Goal: Transaction & Acquisition: Book appointment/travel/reservation

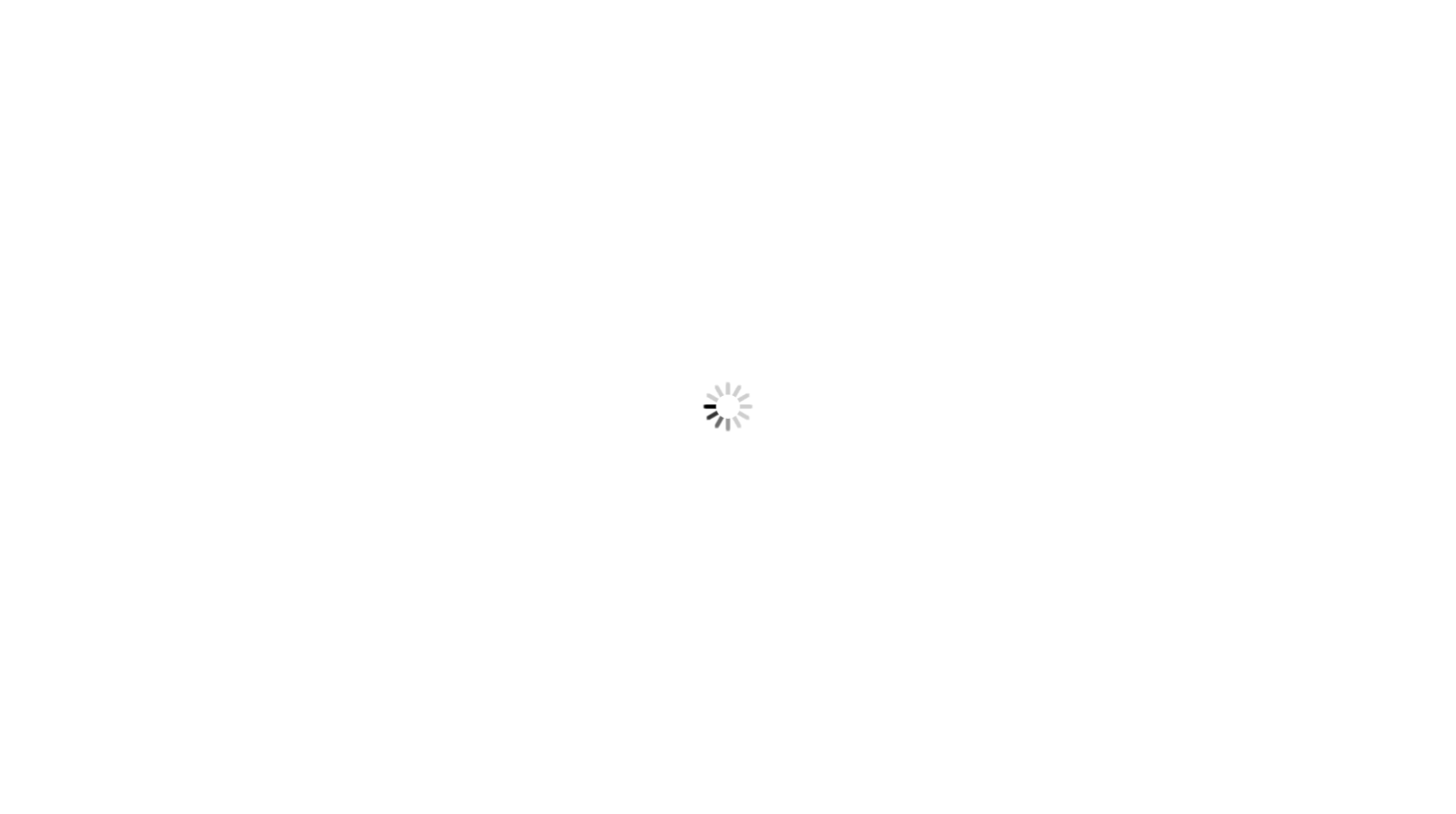
scroll to position [11, 0]
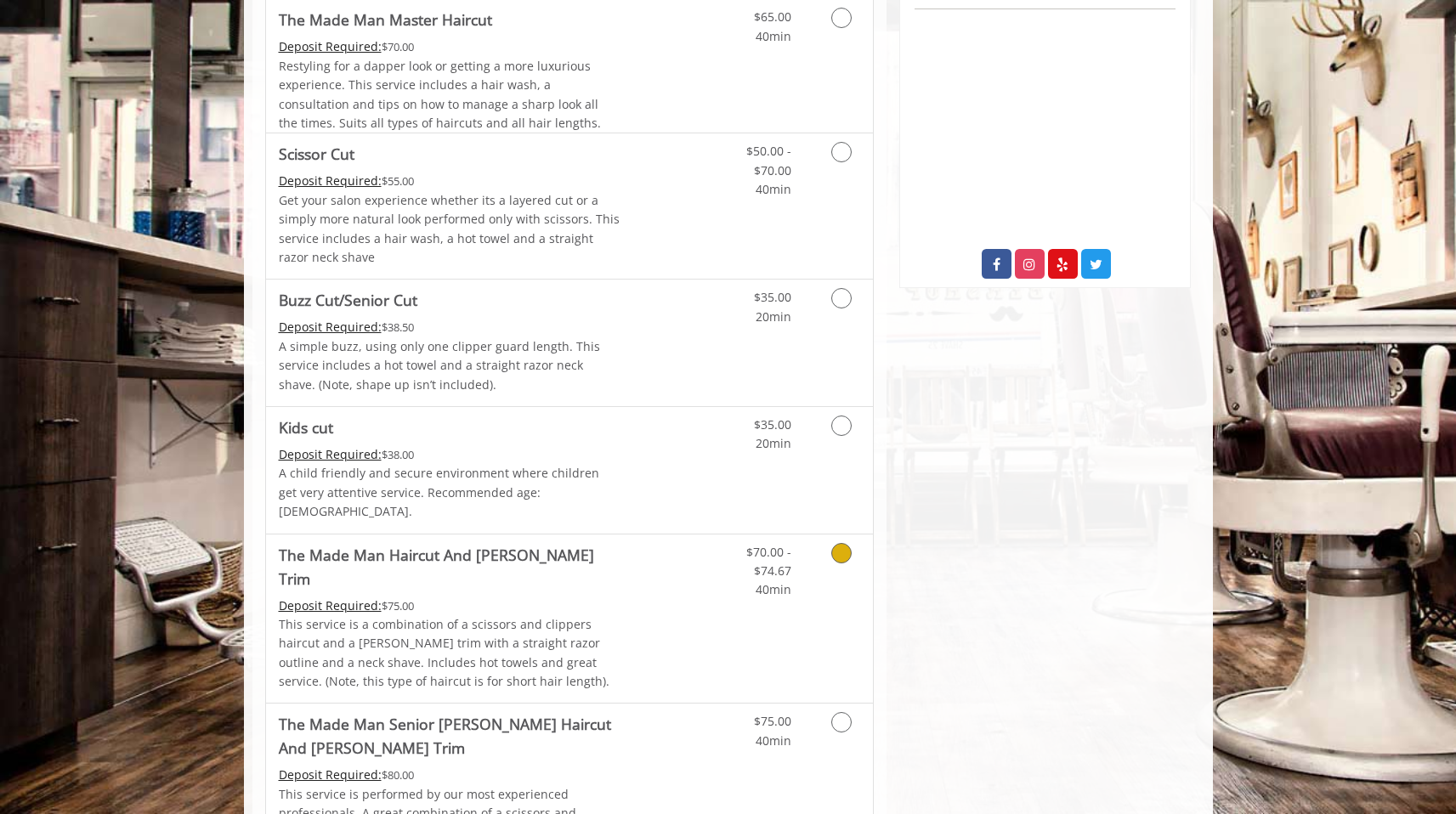
click at [664, 583] on link "Discounted Price" at bounding box center [670, 619] width 101 height 169
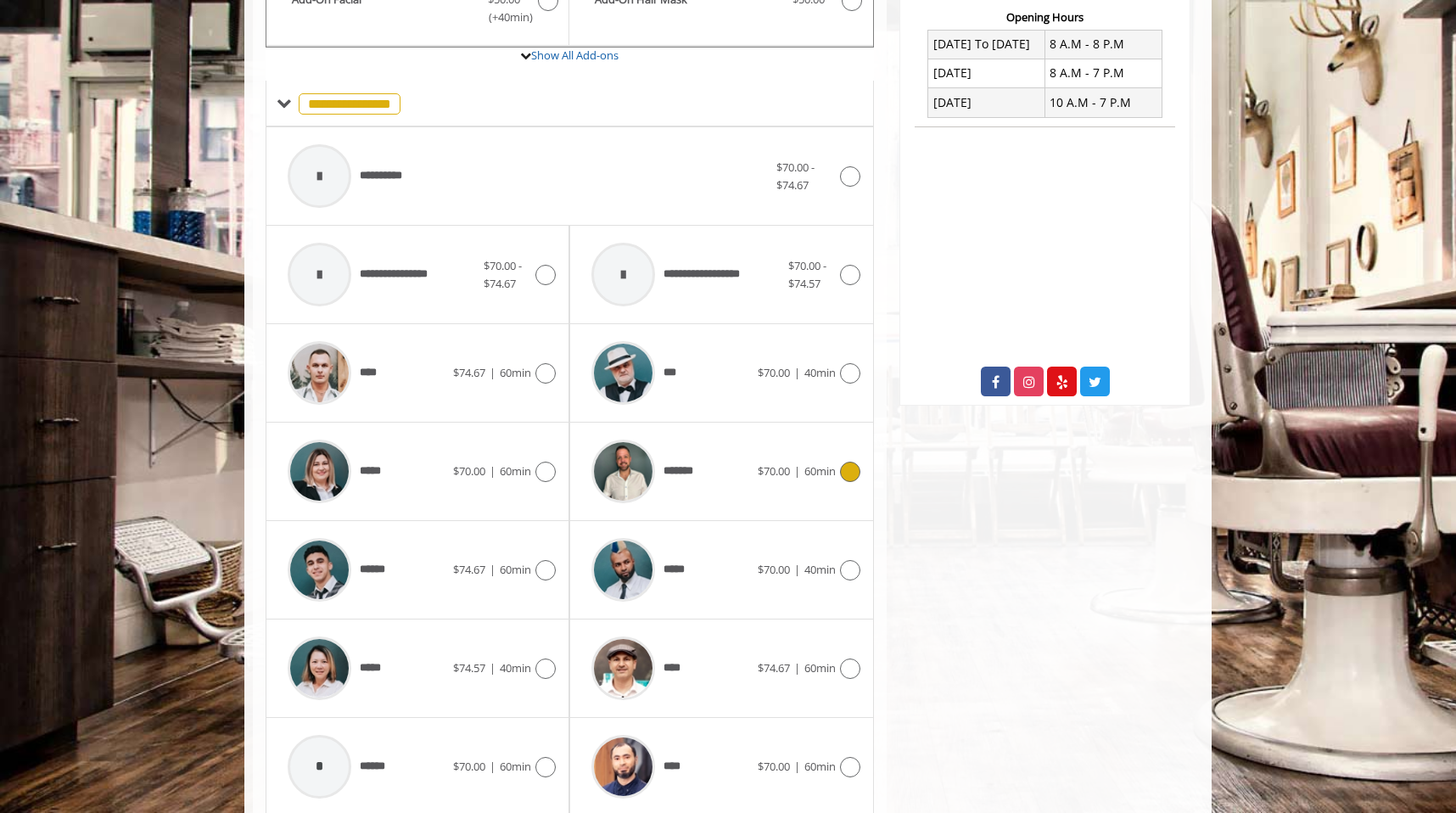
scroll to position [489, 0]
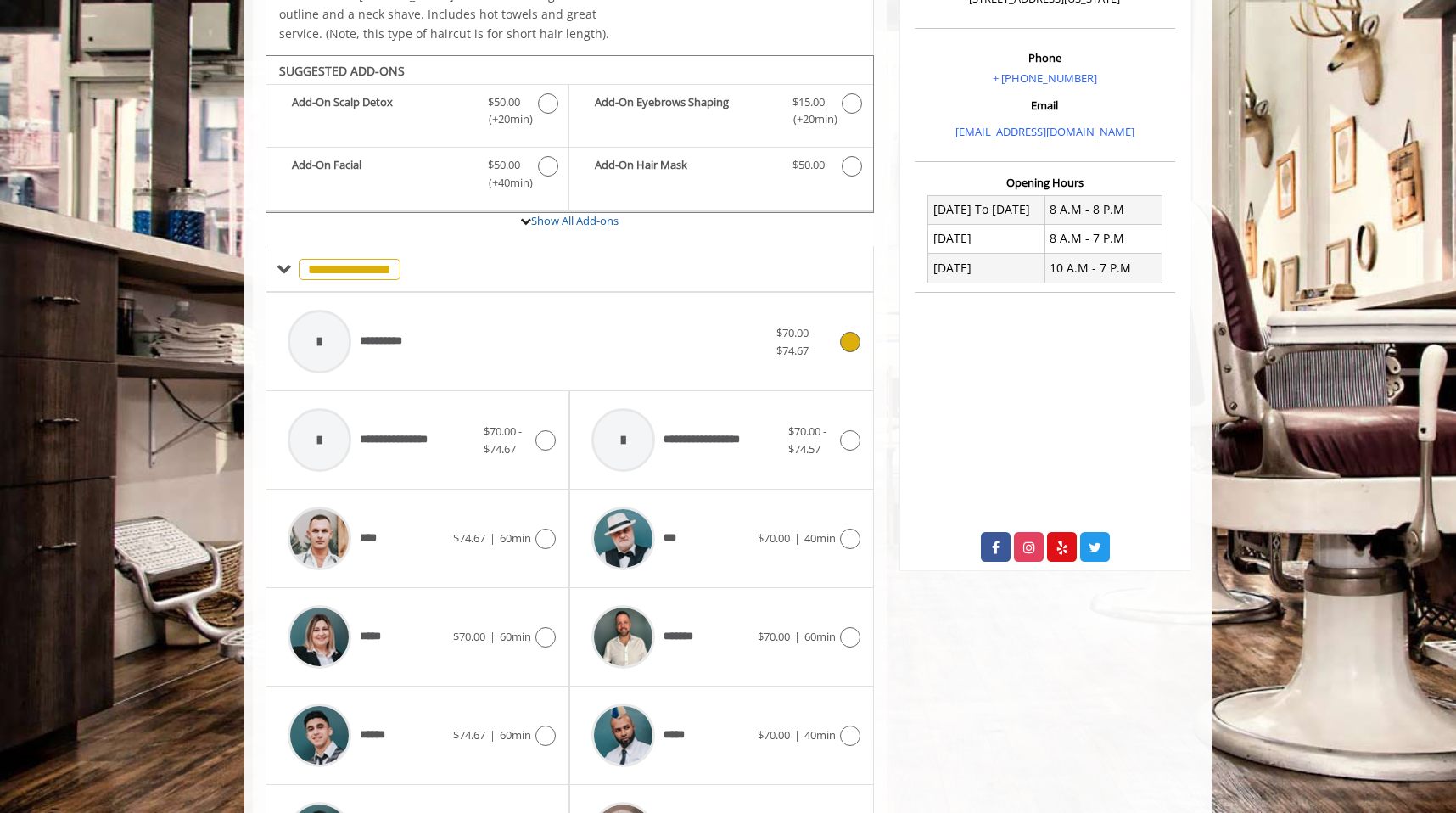
click at [569, 337] on div "**********" at bounding box center [528, 341] width 497 height 80
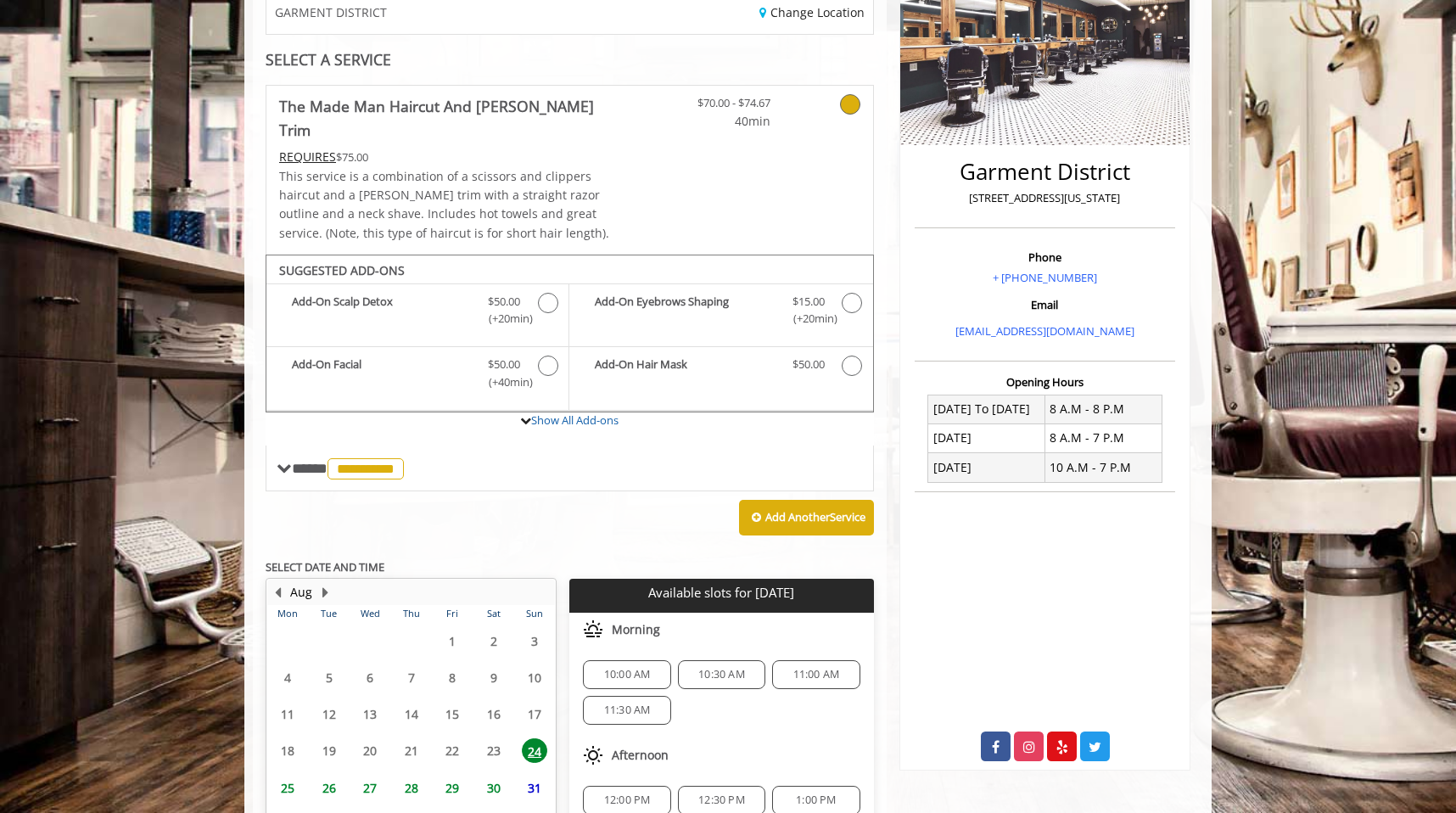
scroll to position [405, 0]
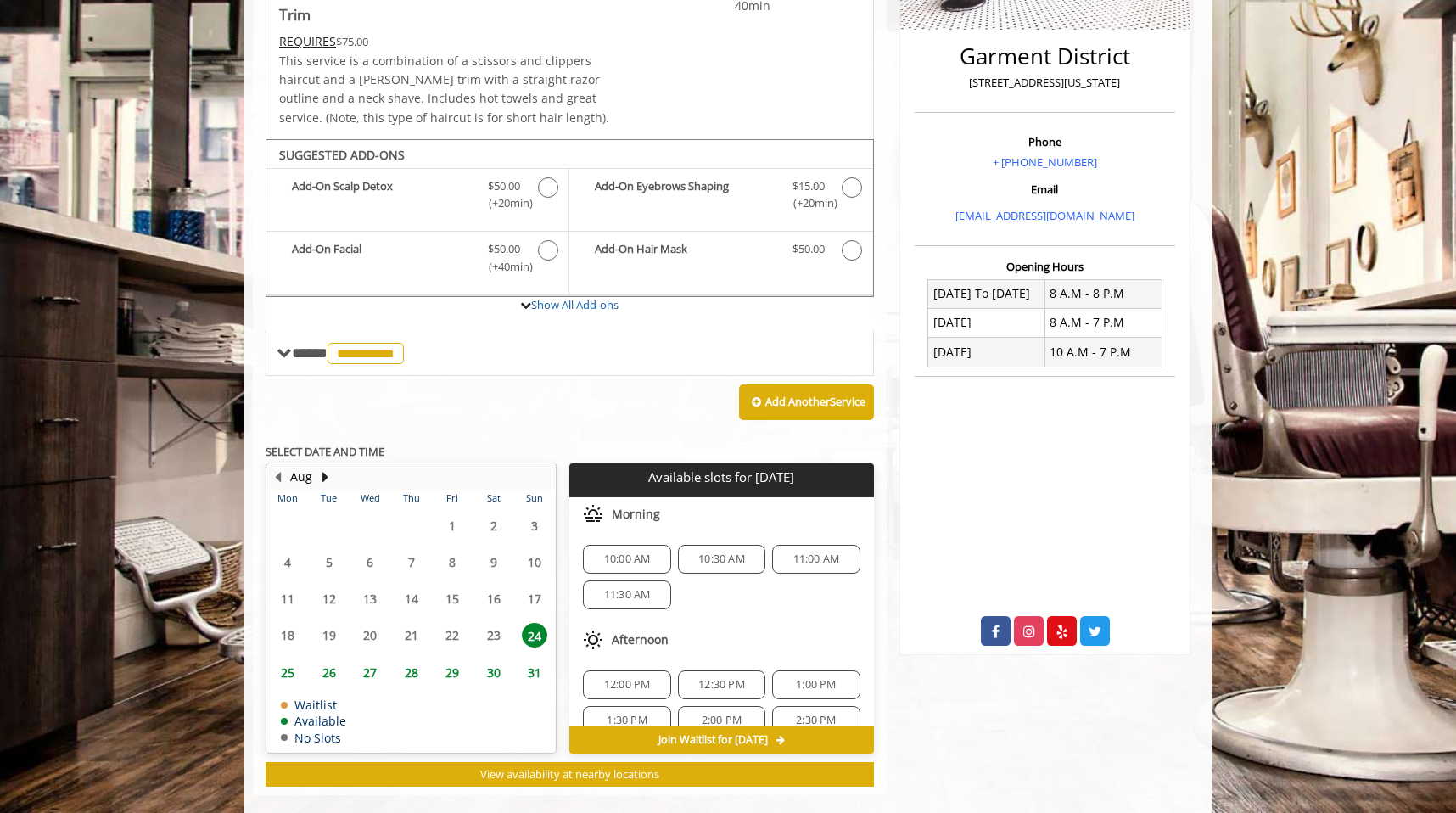
click at [821, 553] on span "11:00 AM" at bounding box center [816, 560] width 46 height 13
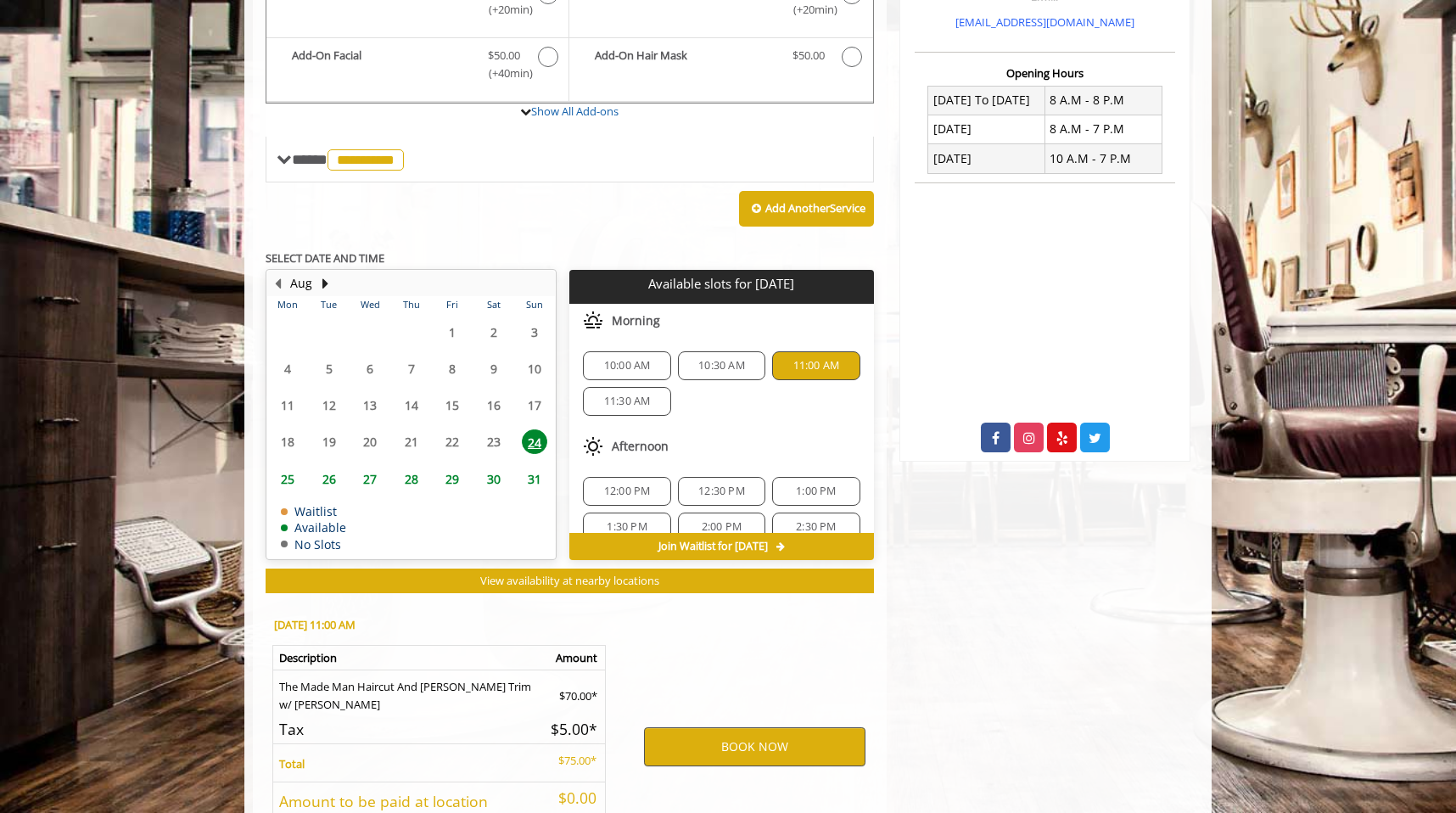
scroll to position [712, 0]
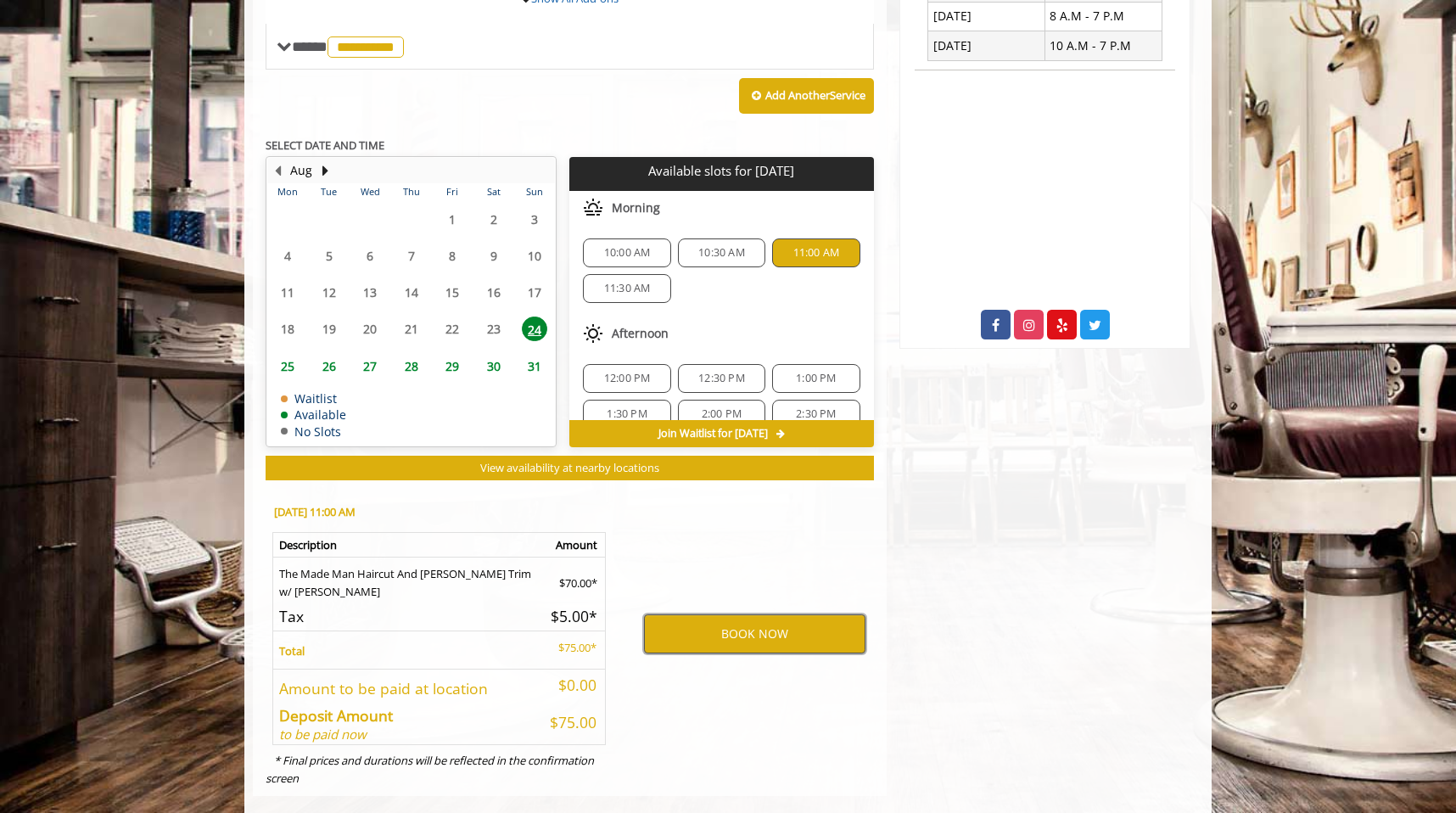
click at [777, 614] on button "BOOK NOW" at bounding box center [755, 633] width 221 height 39
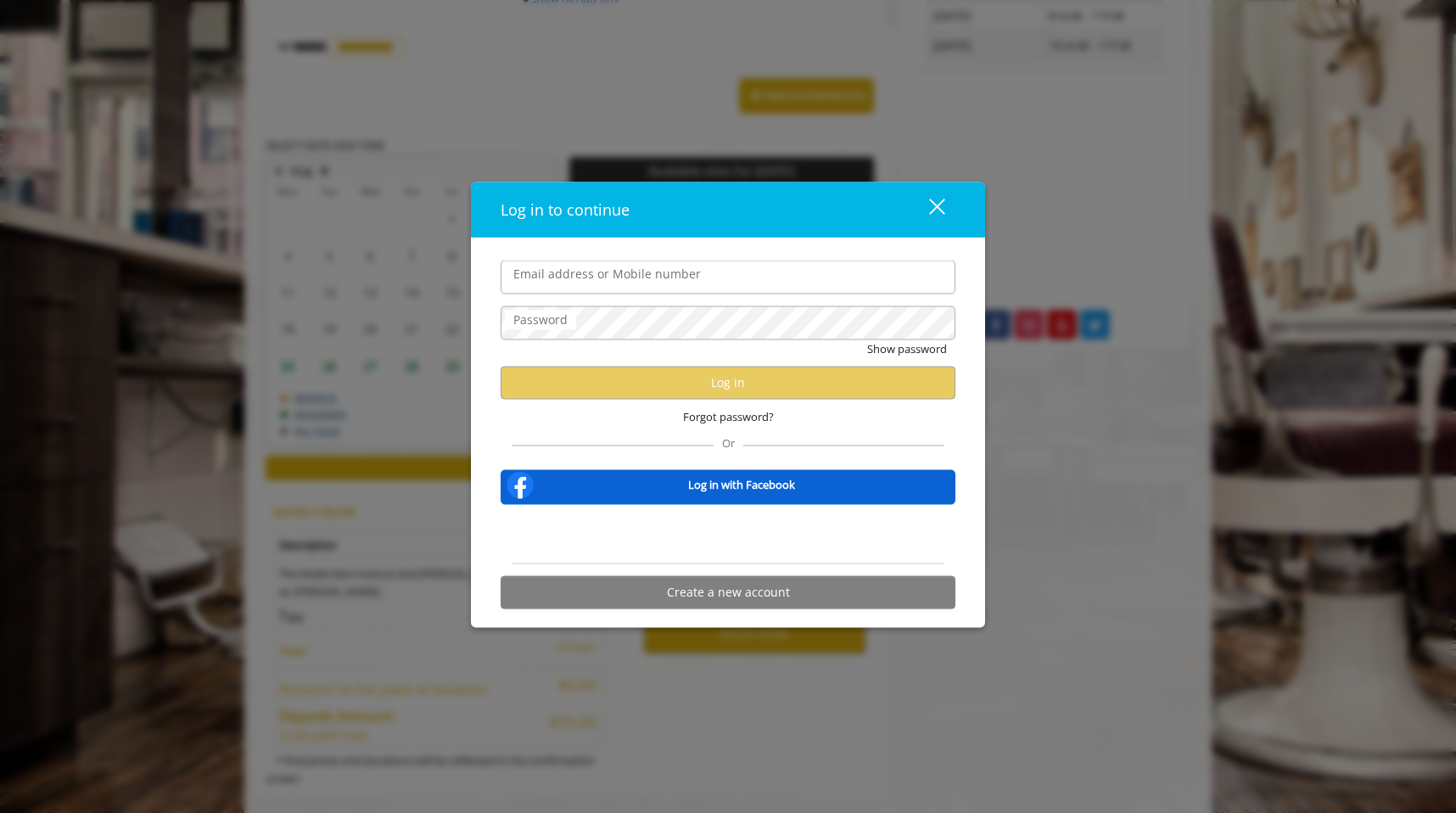
click at [655, 285] on input "Email address or Mobile number" at bounding box center [728, 278] width 454 height 34
type input "**********"
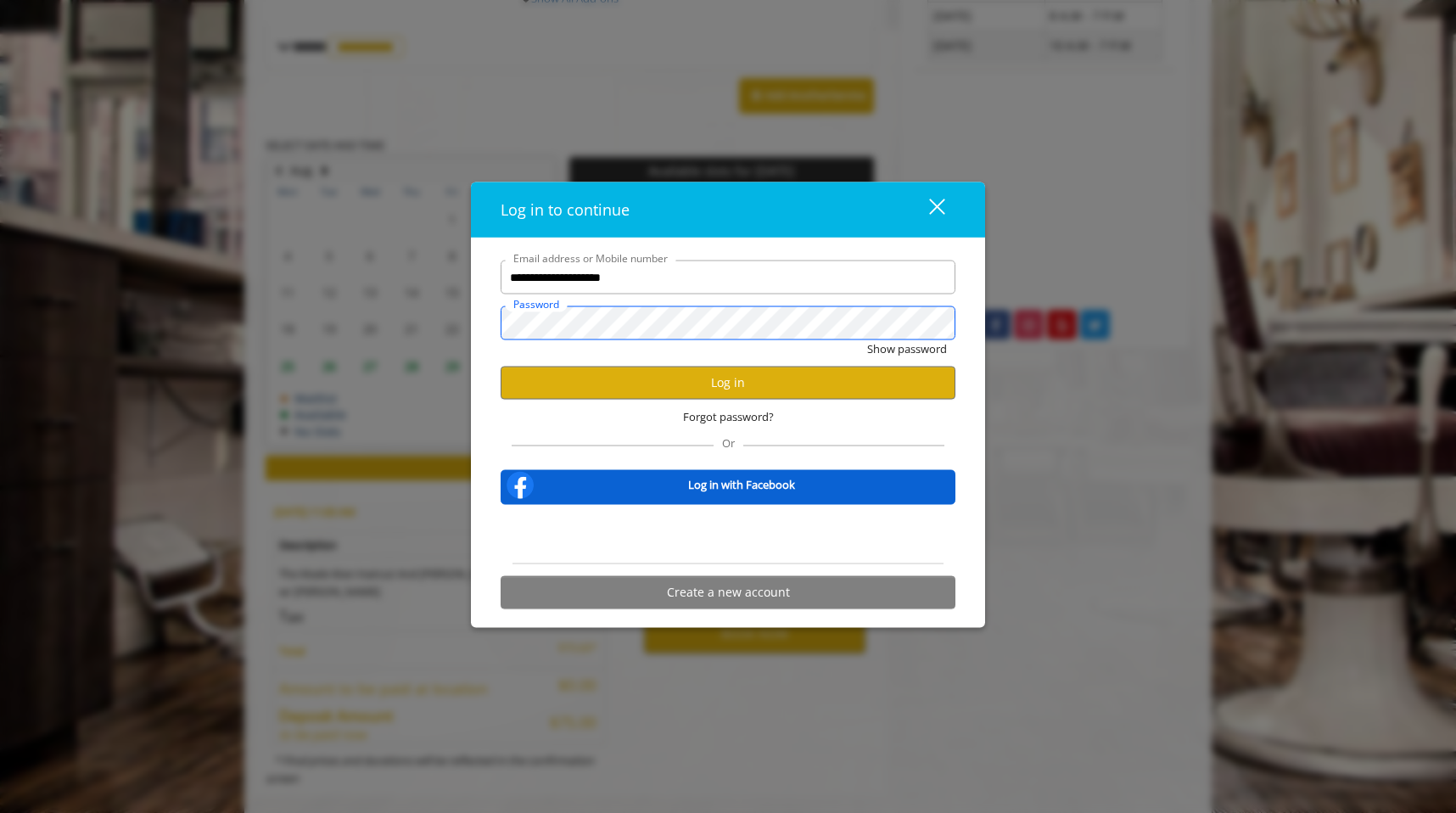
click at [867, 340] on button "Show password" at bounding box center [907, 349] width 79 height 18
click at [724, 388] on button "Log in" at bounding box center [728, 382] width 454 height 33
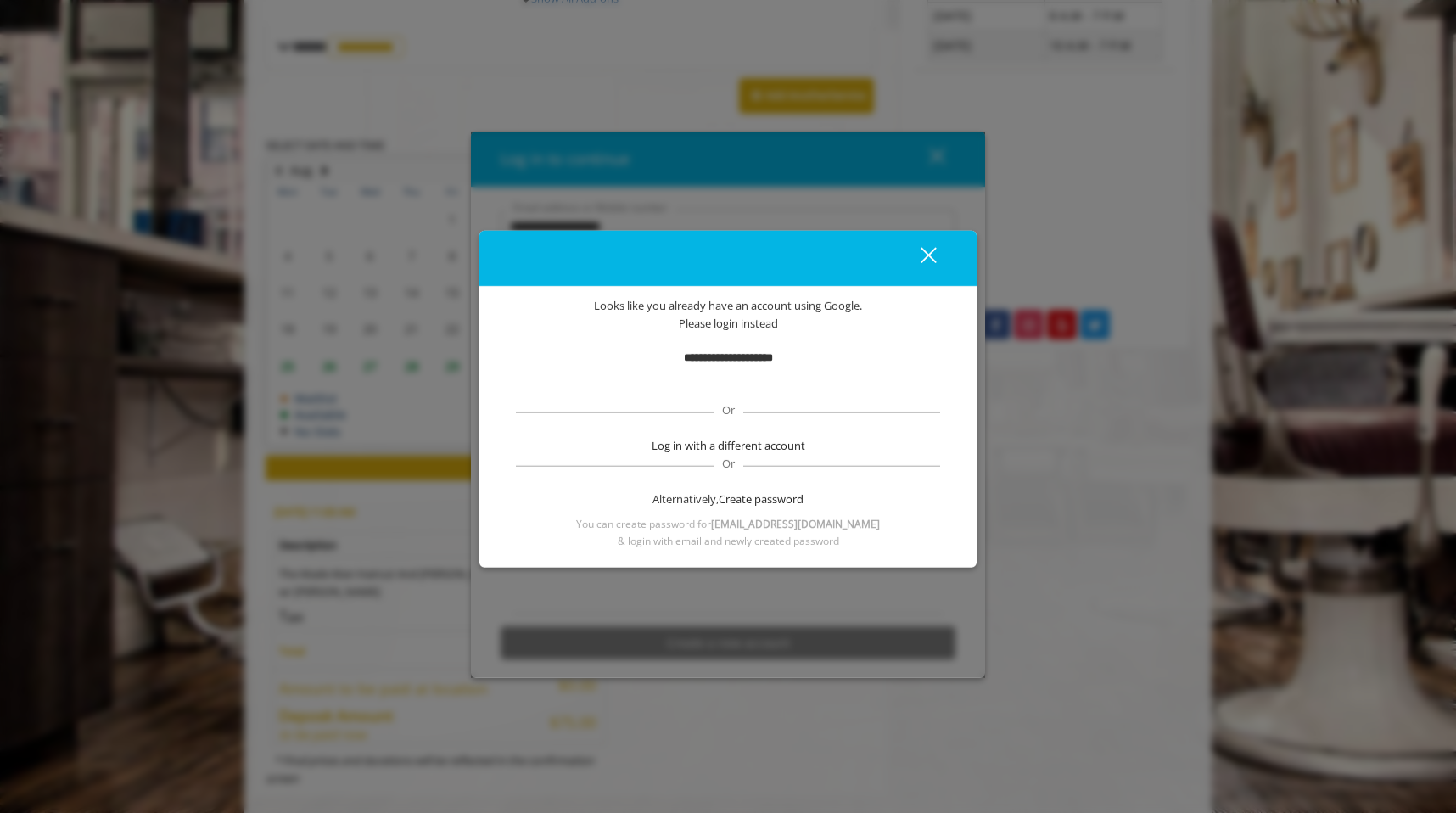
click at [779, 413] on div "**********" at bounding box center [728, 423] width 446 height 251
click at [773, 356] on b "**********" at bounding box center [728, 358] width 89 height 11
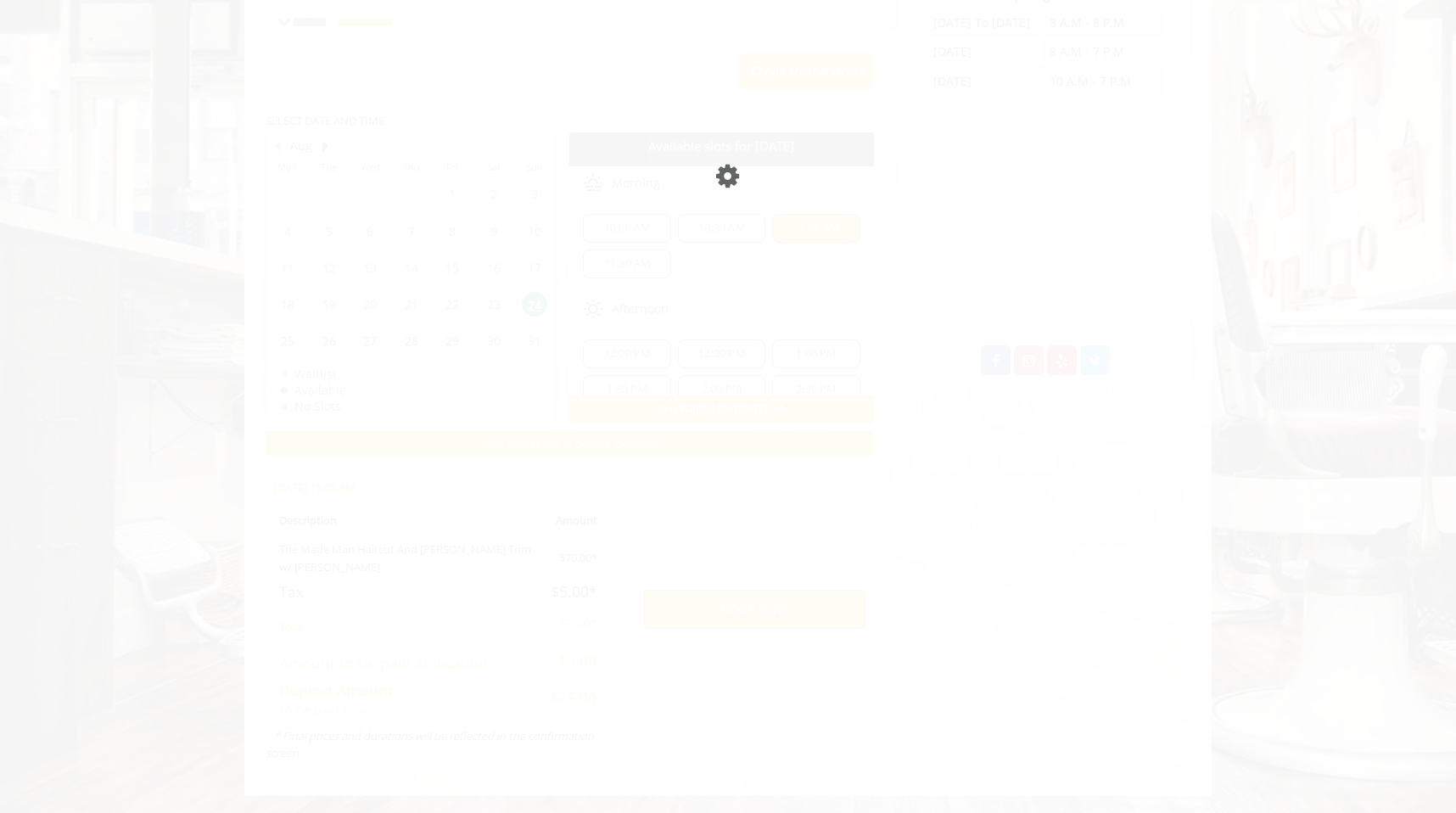
scroll to position [651, 0]
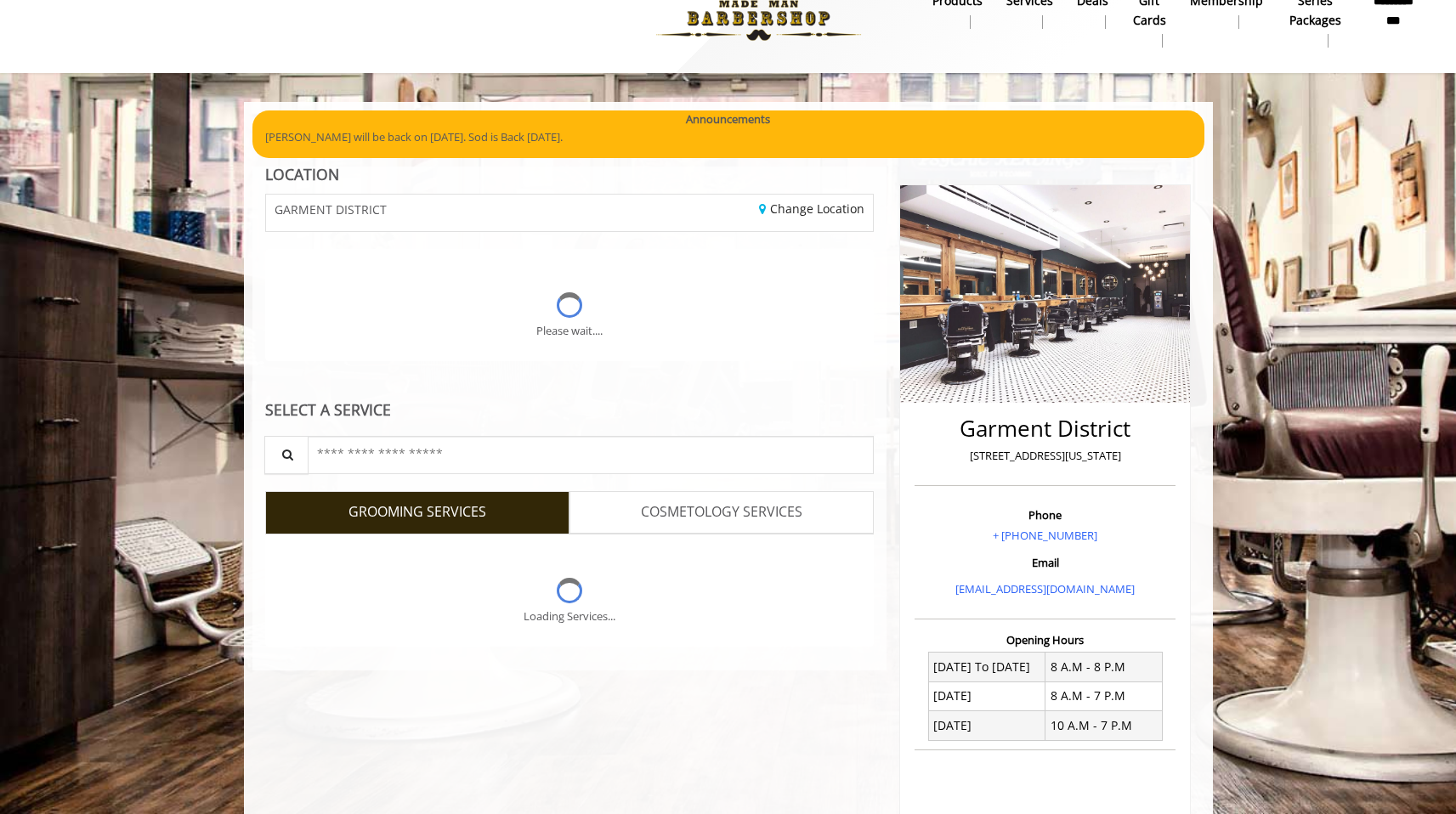
scroll to position [155, 0]
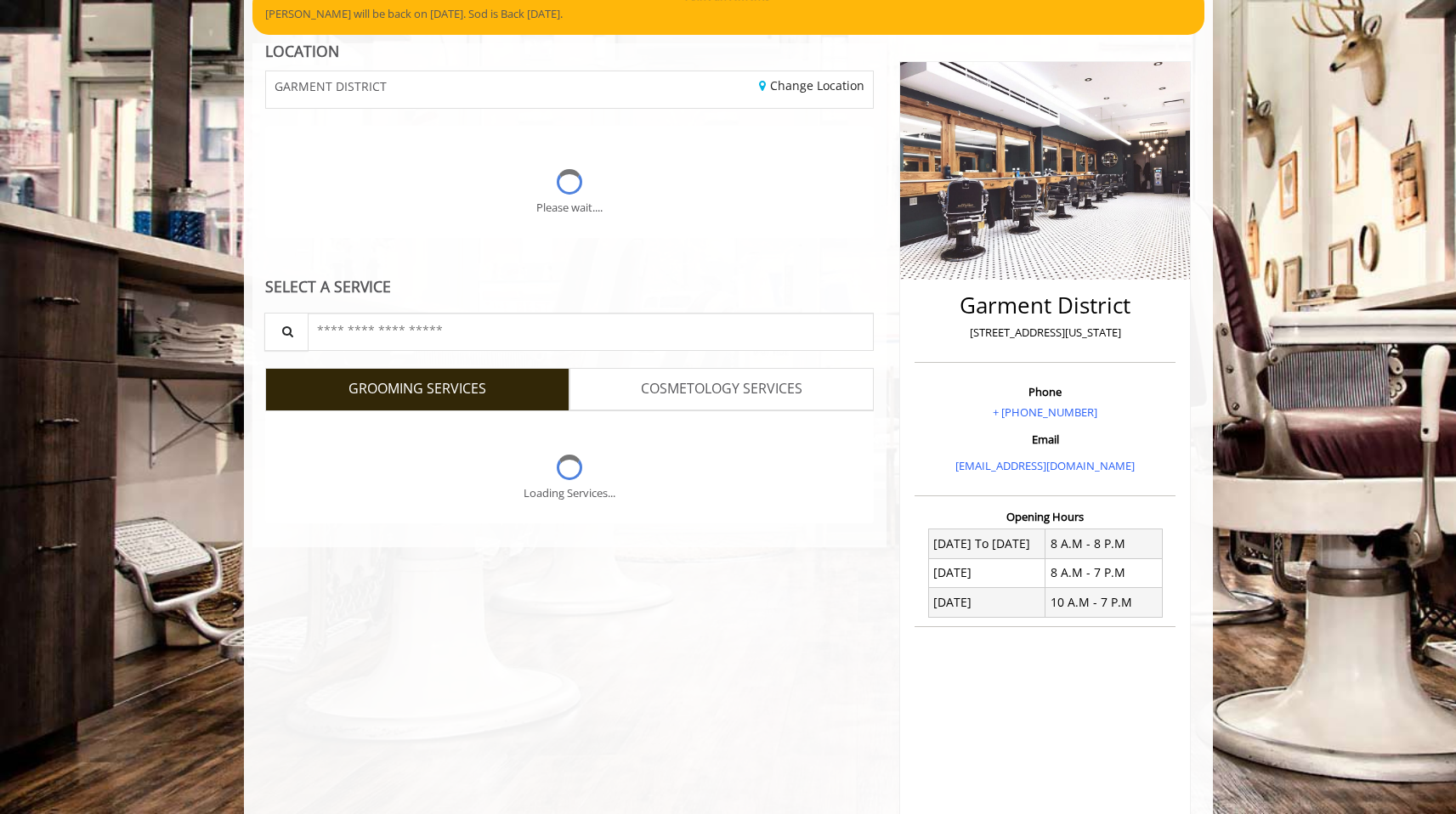
click at [510, 252] on div "LOCATION GARMENT DISTRICT Change Location Please wait.... SELECT A SERVICE Sear…" at bounding box center [570, 296] width 635 height 505
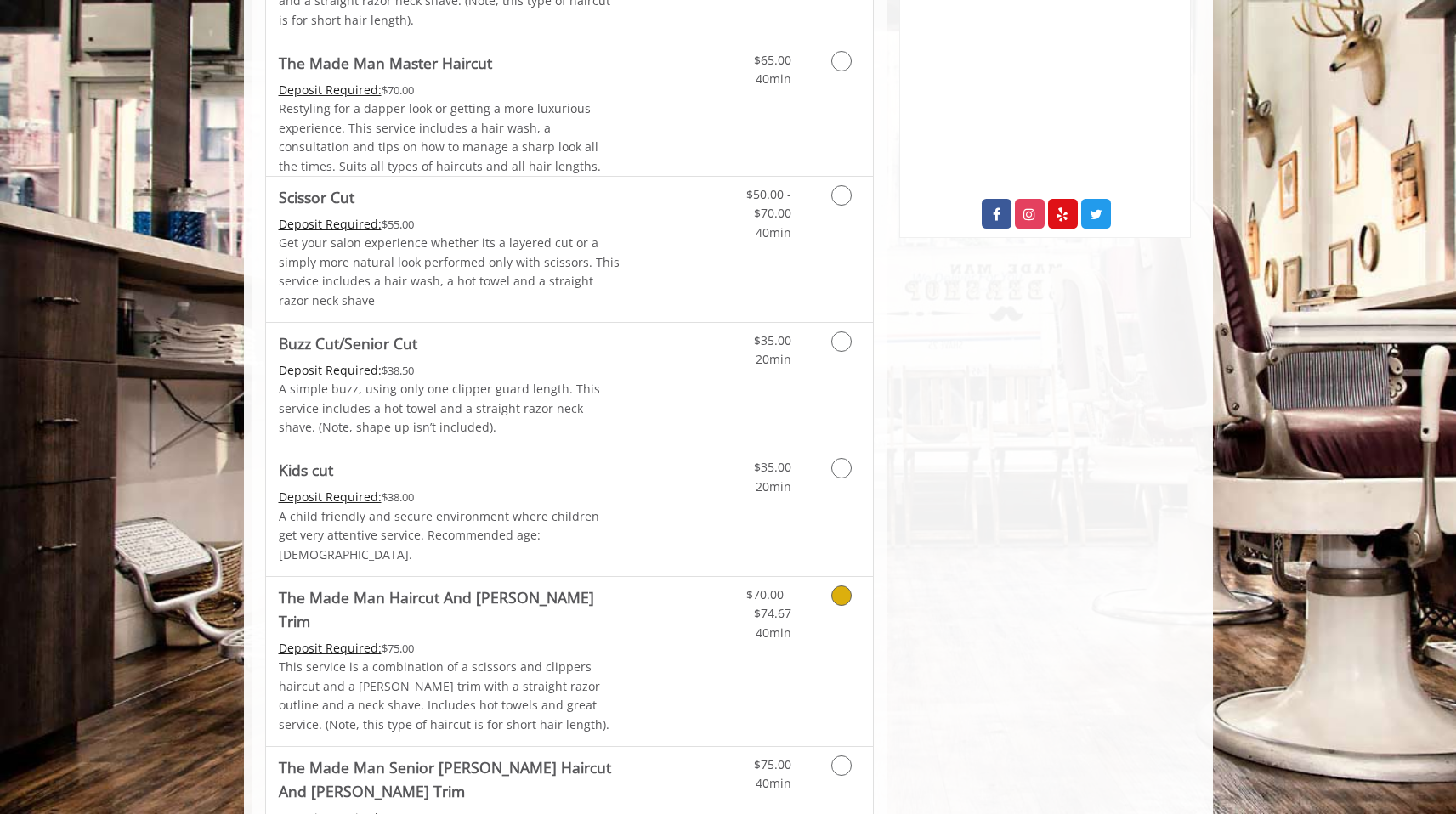
click at [609, 658] on p "This service is a combination of a scissors and clippers haircut and a [PERSON_…" at bounding box center [449, 696] width 342 height 77
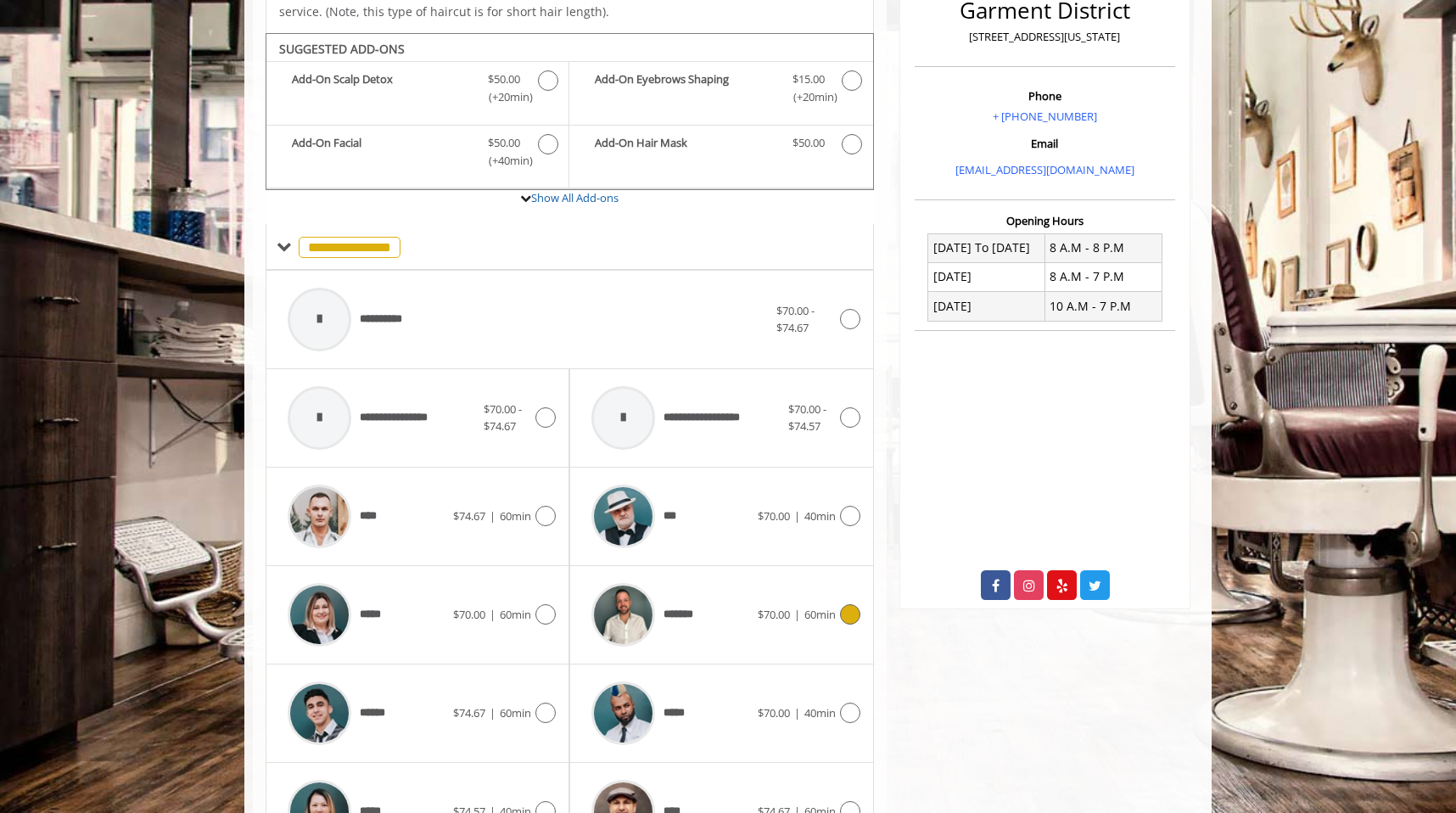
scroll to position [460, 0]
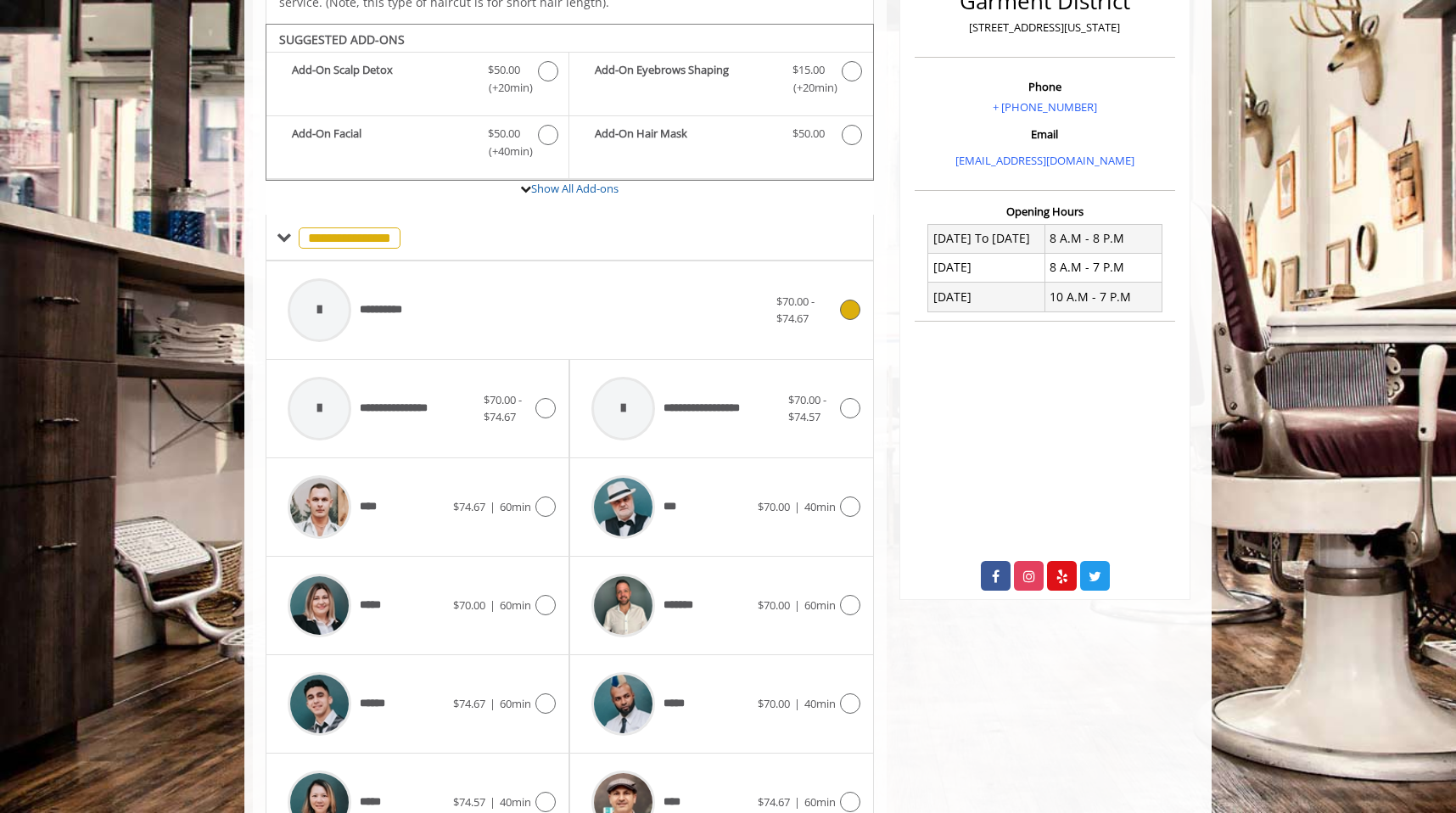
click at [632, 271] on div "**********" at bounding box center [528, 310] width 497 height 80
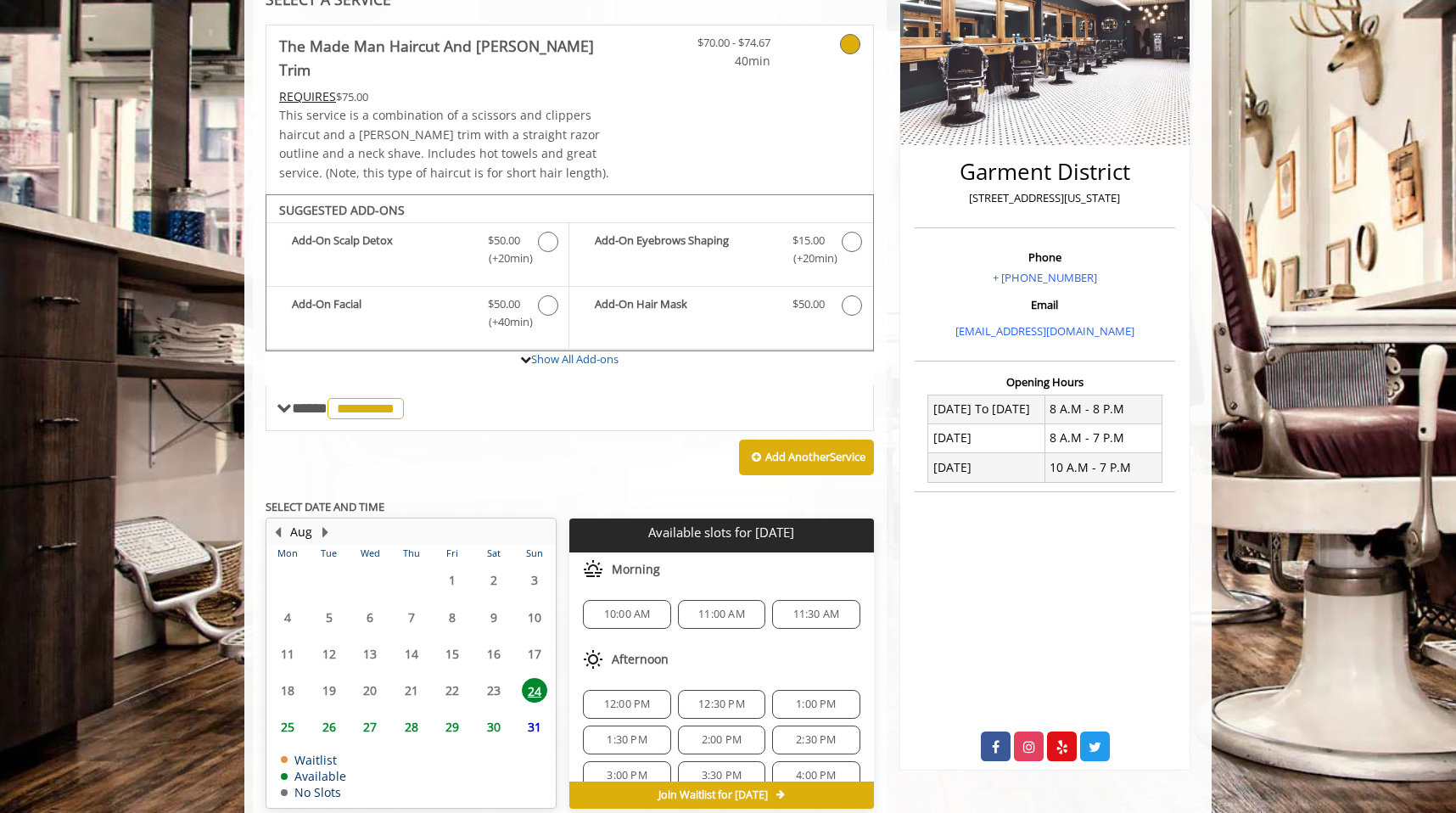
scroll to position [345, 0]
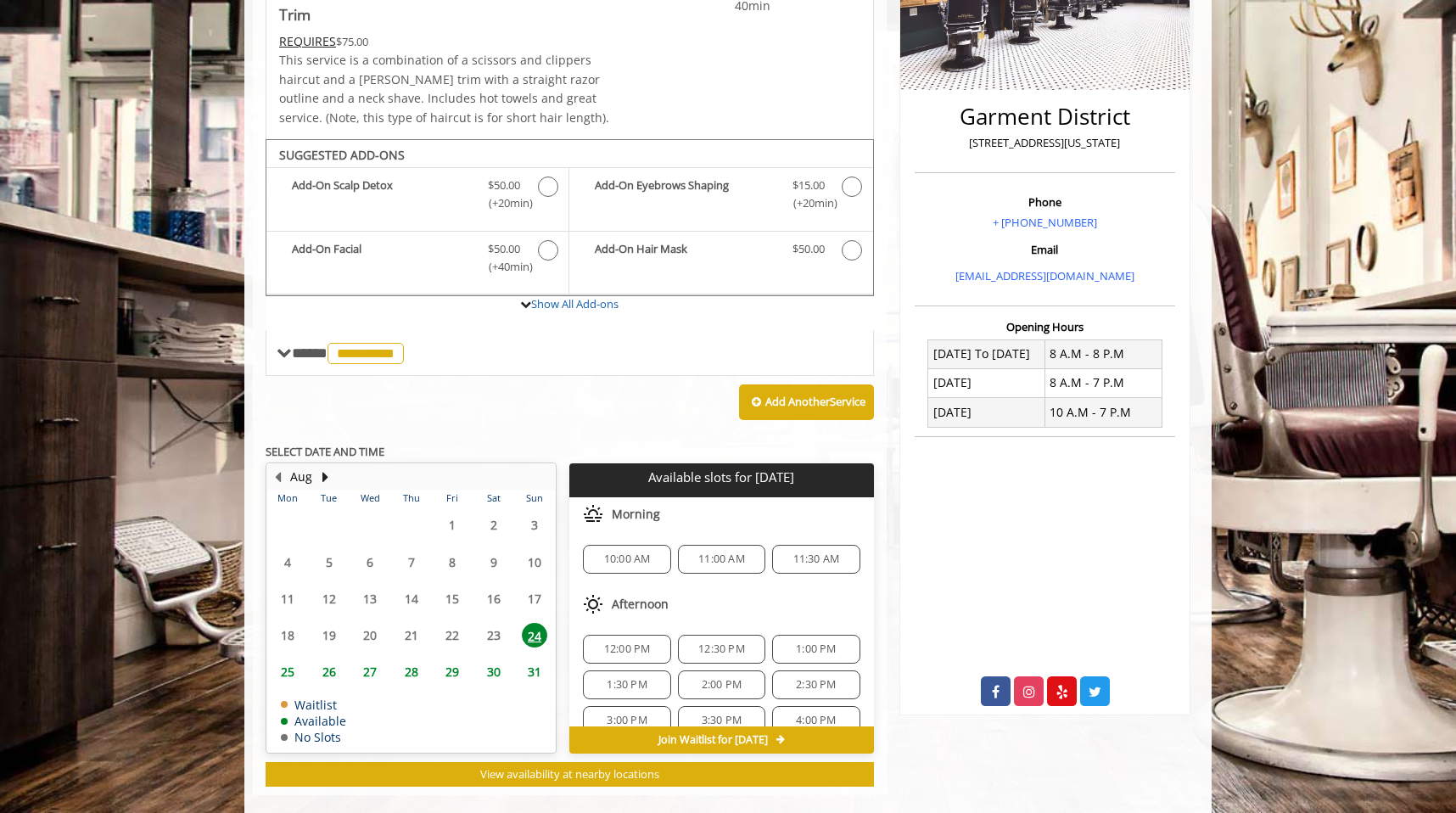
click at [716, 553] on span "11:00 AM" at bounding box center [721, 560] width 46 height 13
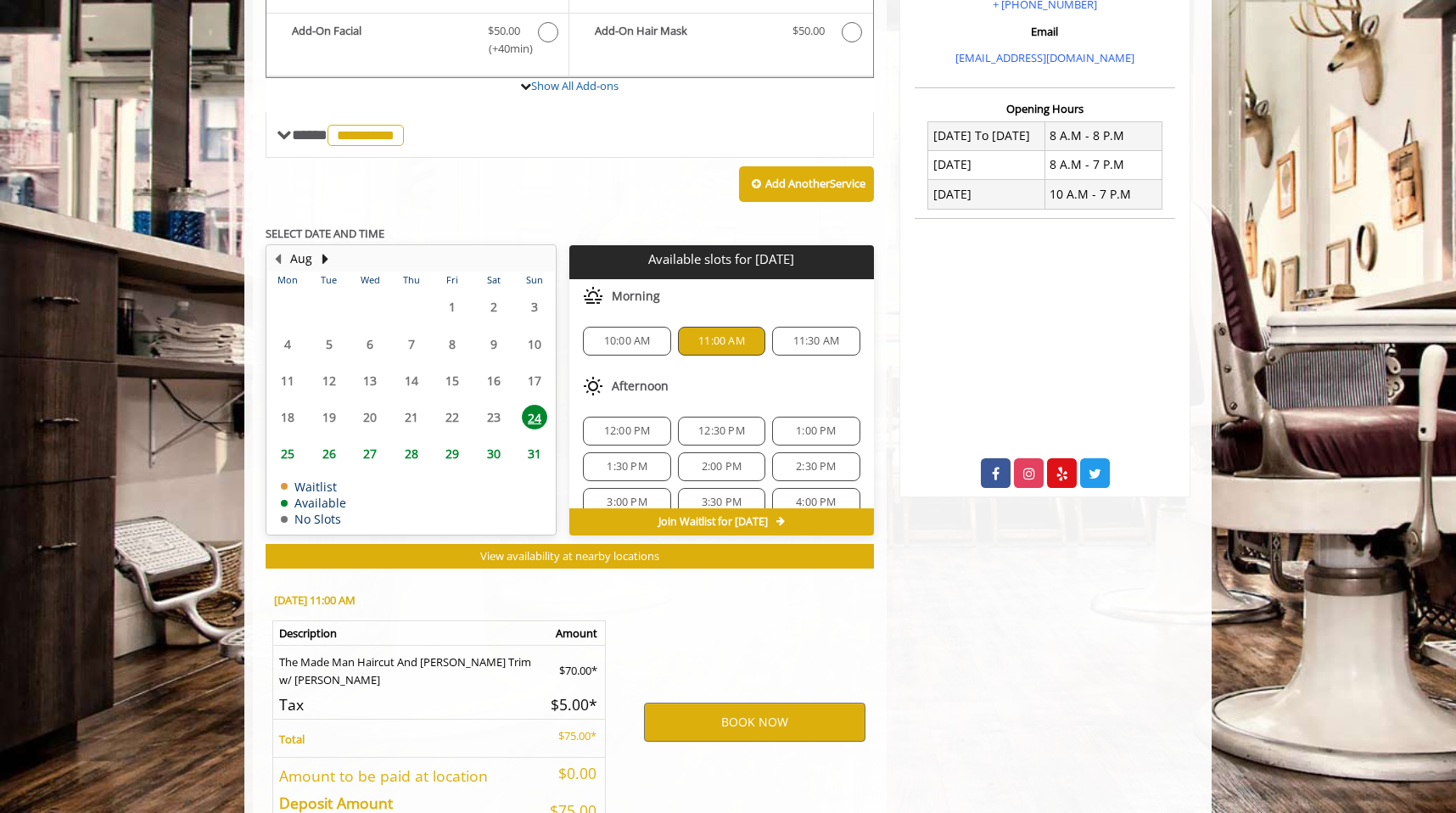
scroll to position [651, 0]
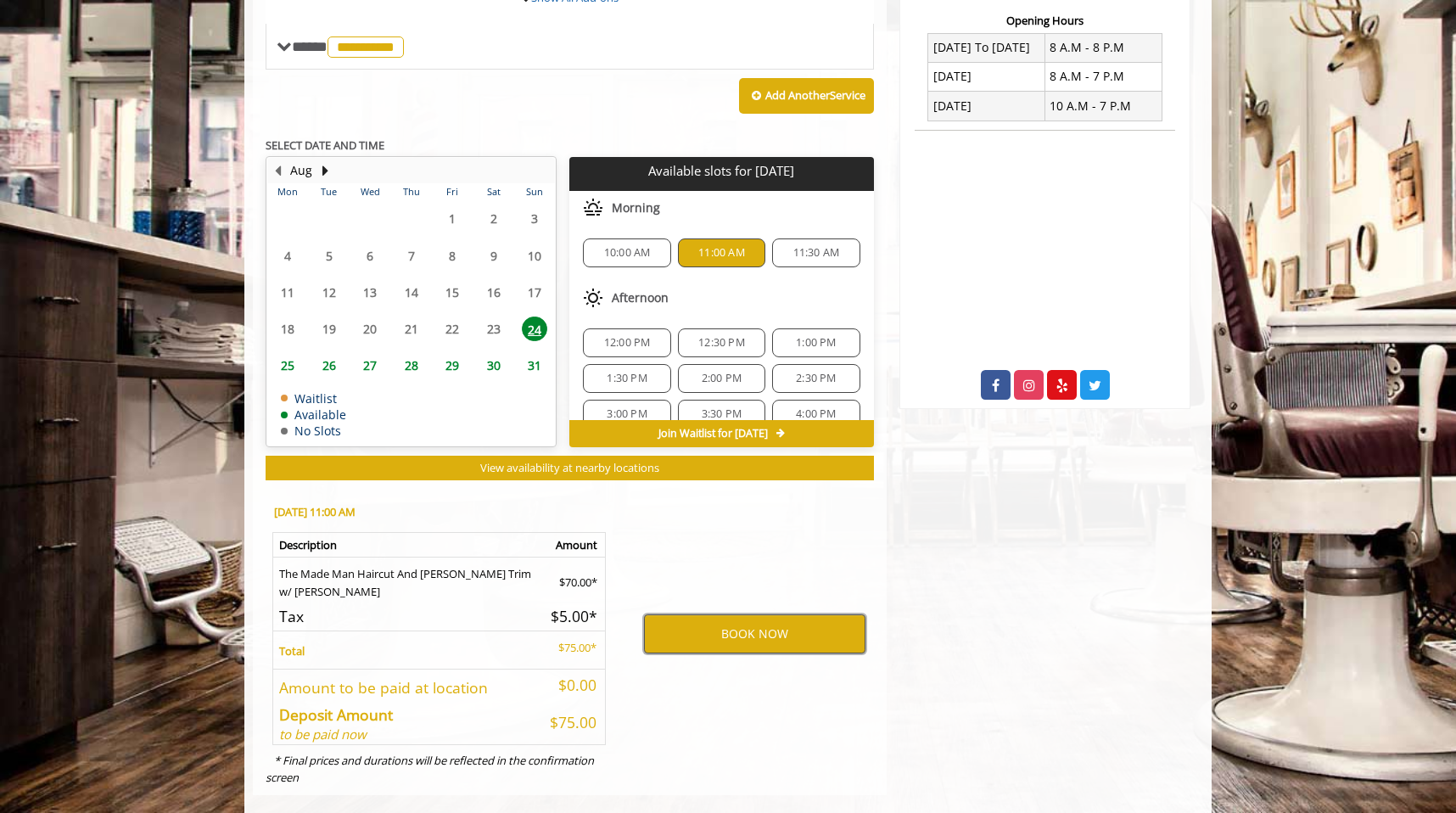
click at [719, 614] on button "BOOK NOW" at bounding box center [755, 633] width 221 height 39
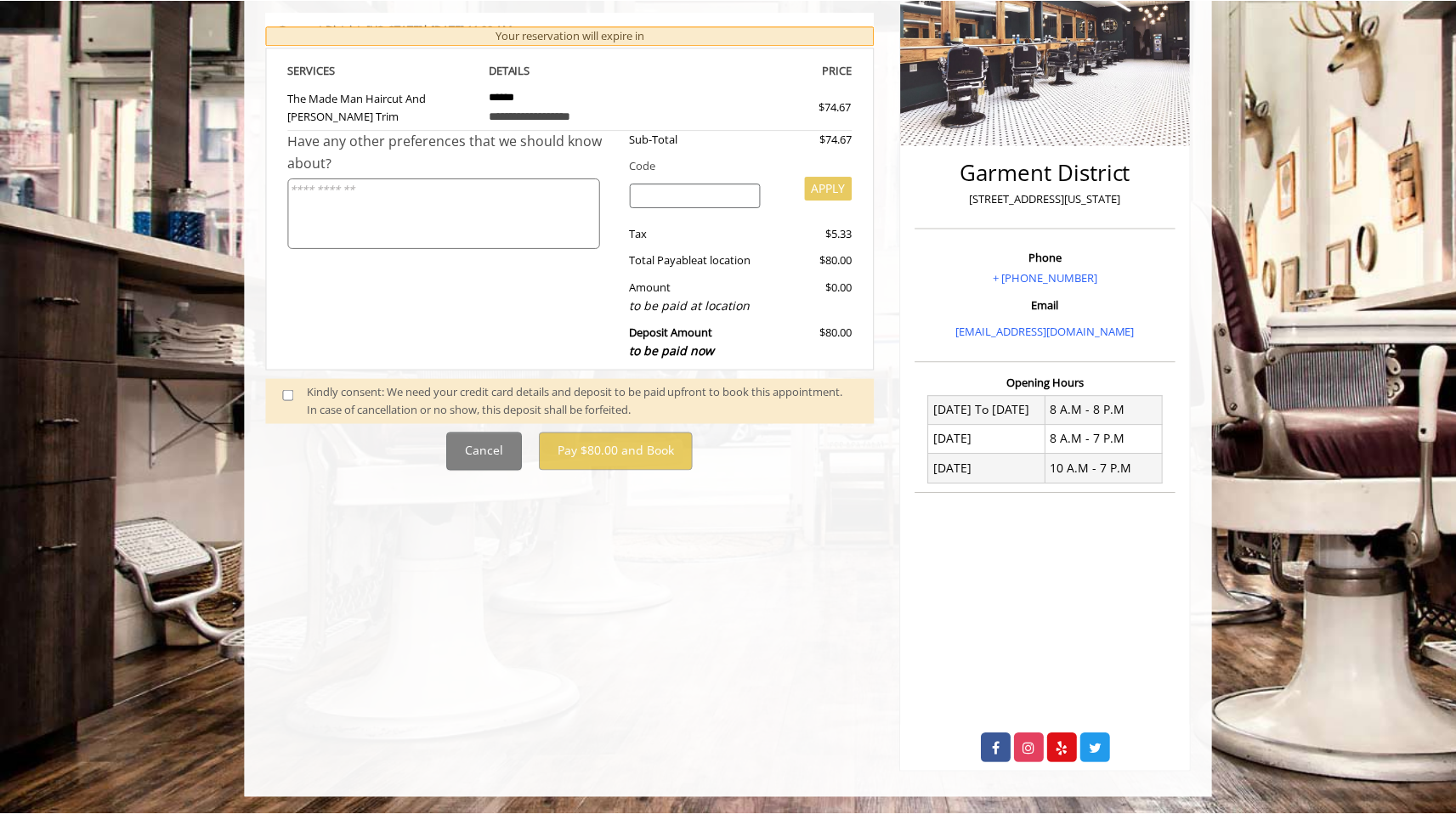
scroll to position [0, 0]
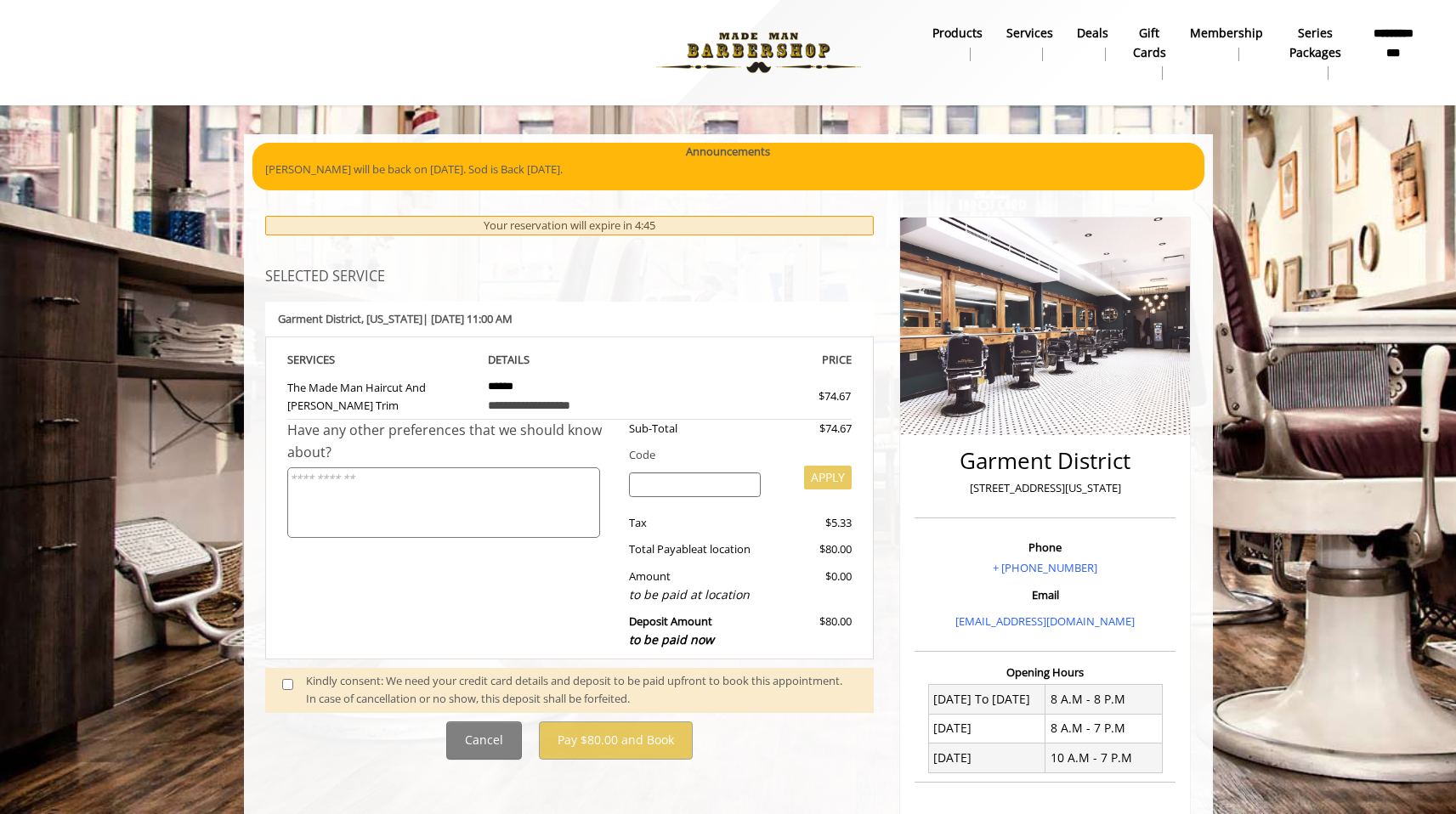
drag, startPoint x: 605, startPoint y: 518, endPoint x: 747, endPoint y: 521, distance: 142.0
click at [747, 521] on div "Have any other preferences that we should know about? Sub-Total $74.67 Code APP…" at bounding box center [570, 540] width 565 height 239
click at [747, 521] on div "Tax" at bounding box center [694, 522] width 157 height 18
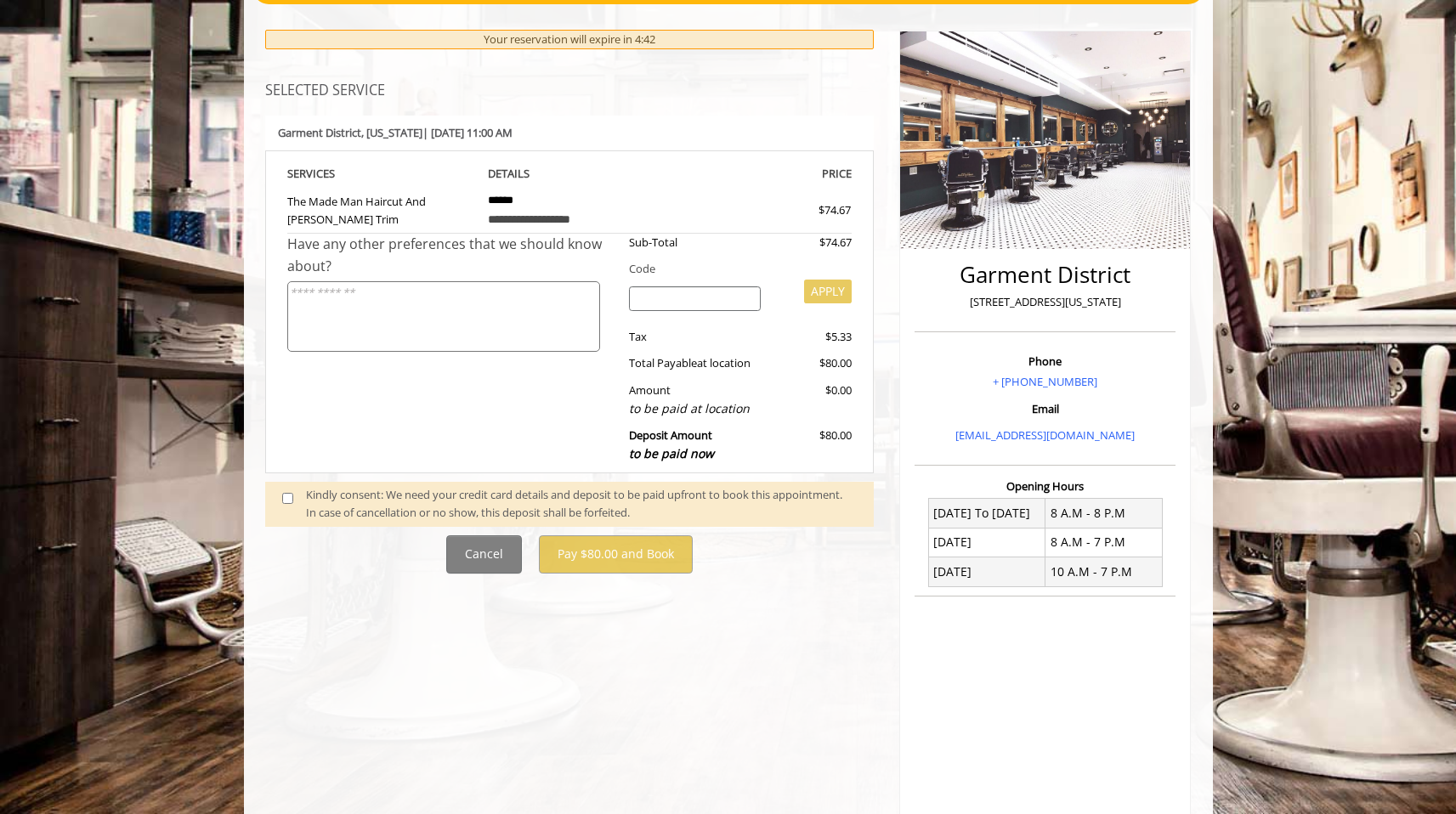
click at [286, 488] on span at bounding box center [294, 504] width 50 height 36
click at [274, 500] on span at bounding box center [294, 504] width 50 height 36
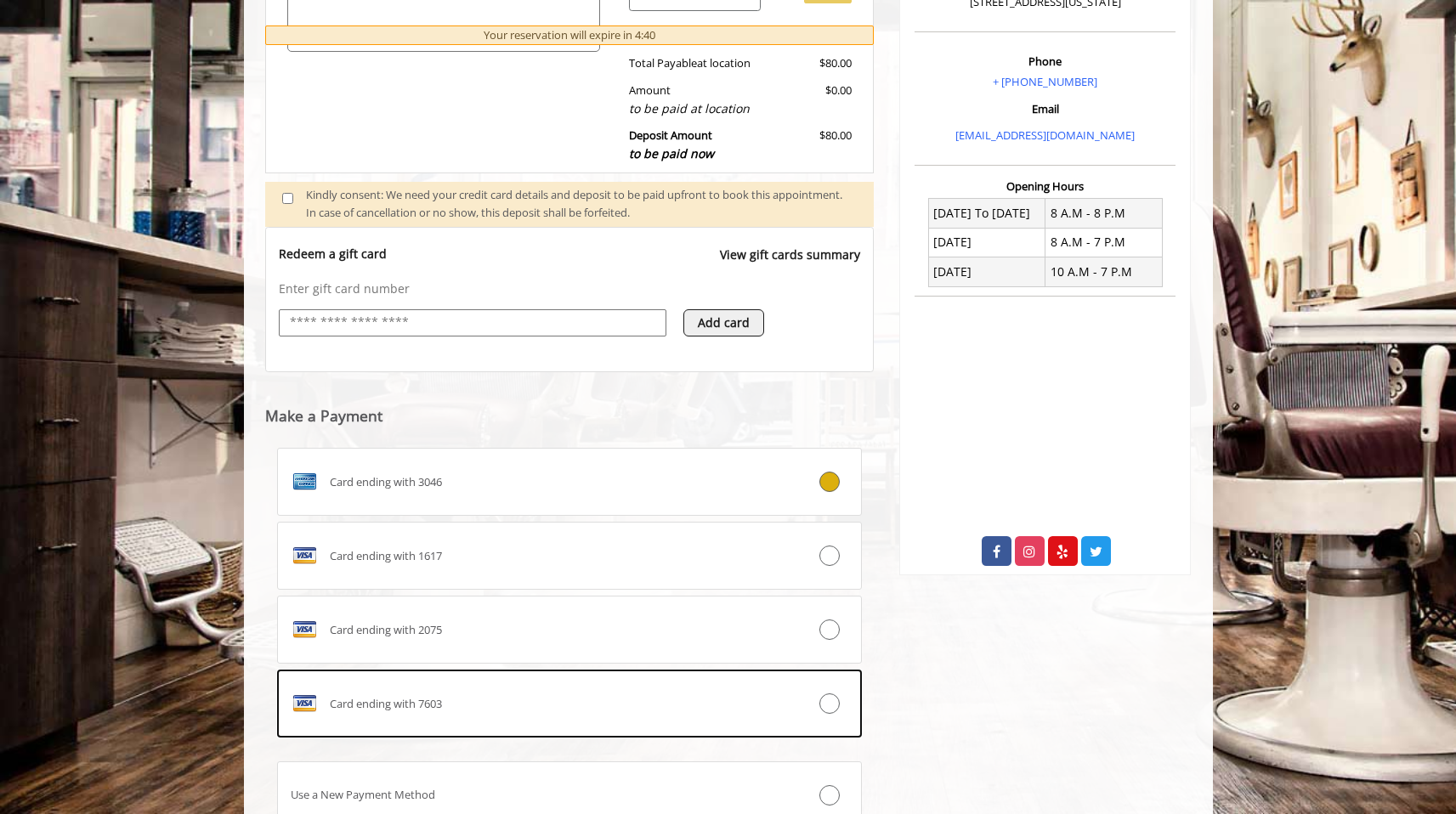
scroll to position [574, 0]
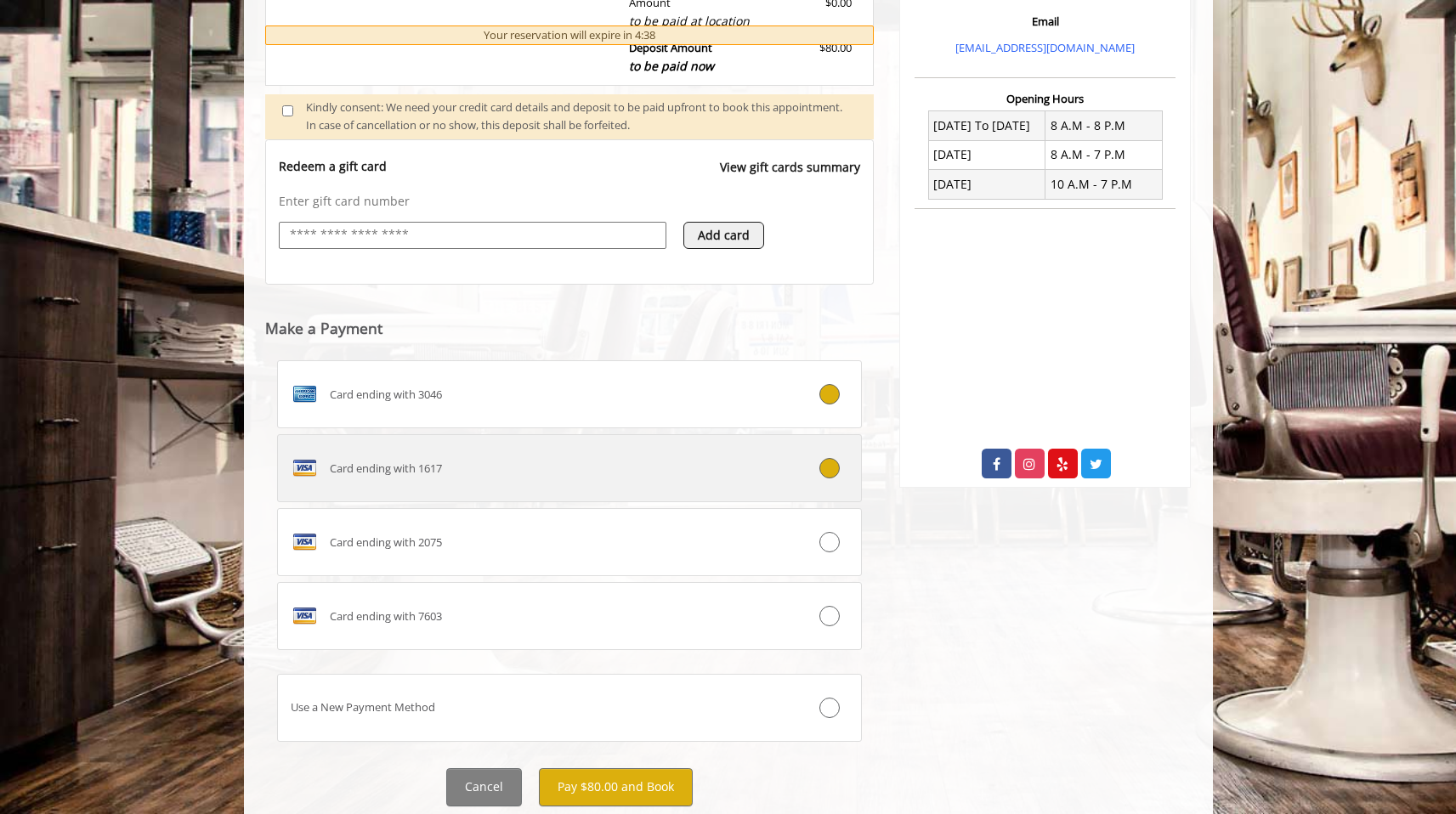
click at [559, 478] on div "Card ending with 1617" at bounding box center [521, 469] width 486 height 27
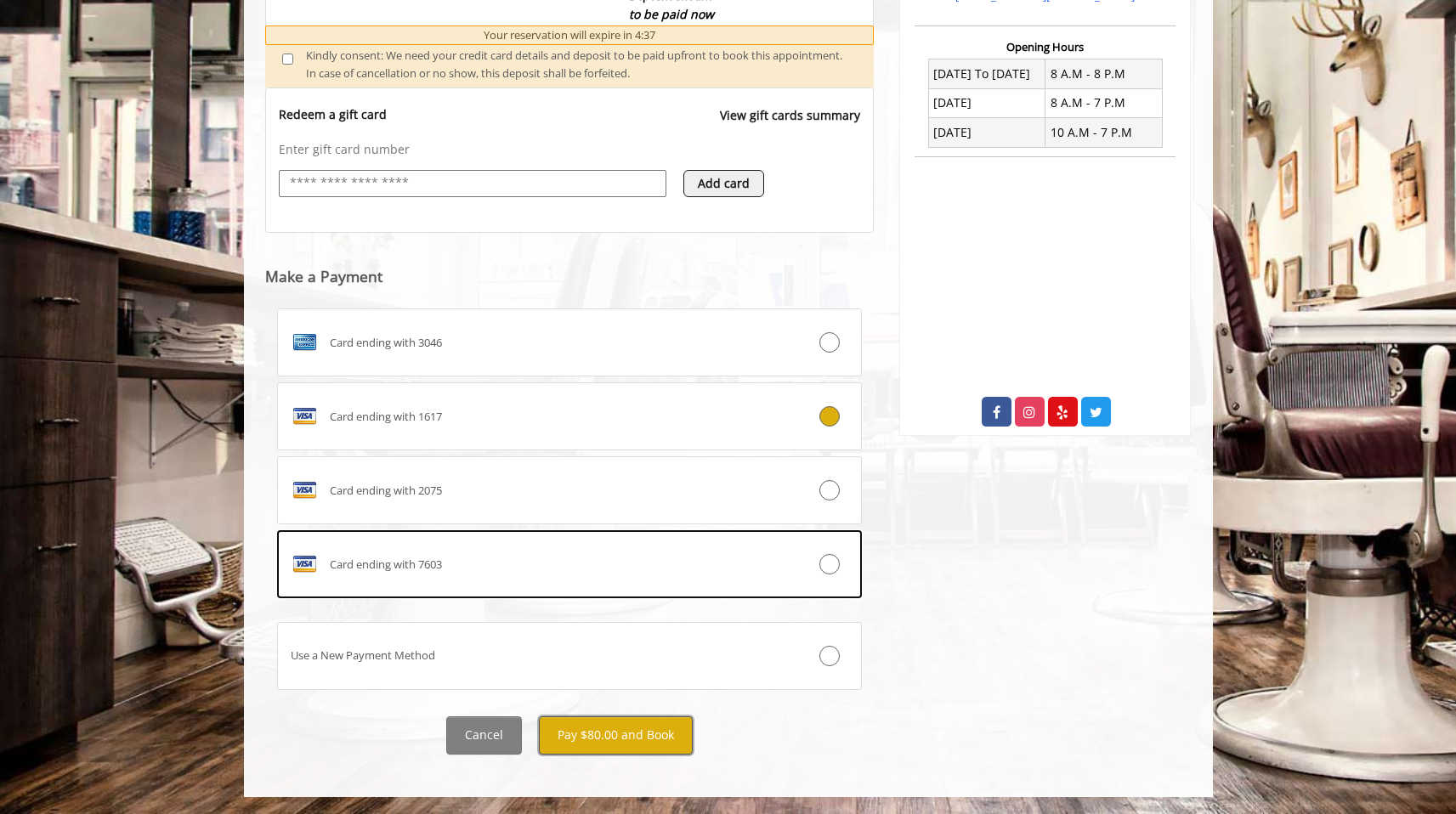
click at [655, 749] on button "Pay $80.00 and Book" at bounding box center [615, 735] width 154 height 38
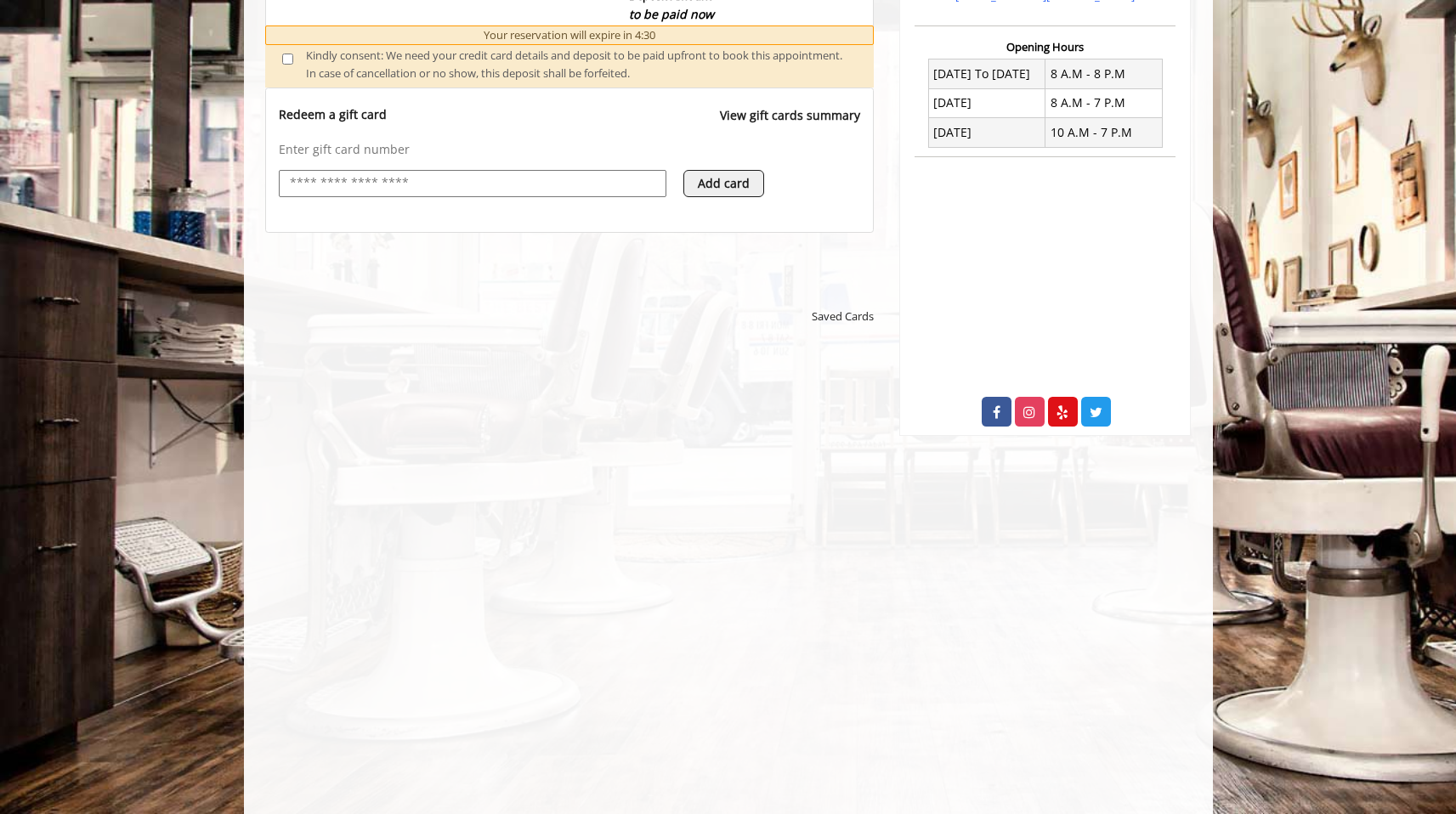
scroll to position [768, 0]
